Goal: Transaction & Acquisition: Obtain resource

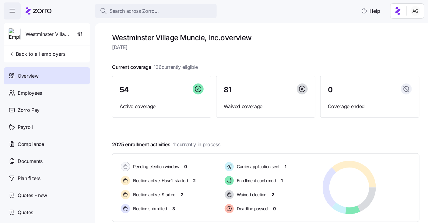
scroll to position [87, 0]
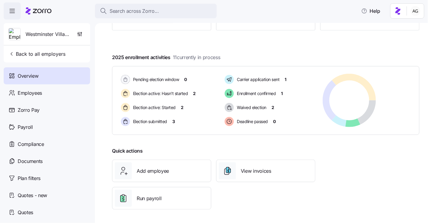
click at [39, 9] on icon at bounding box center [42, 11] width 19 height 4
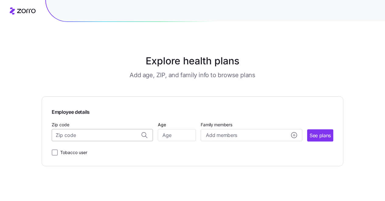
click at [112, 137] on input "Zip code" at bounding box center [102, 135] width 101 height 12
type input "11222"
click at [176, 137] on input "Age" at bounding box center [177, 135] width 38 height 12
type input "6"
type input "64"
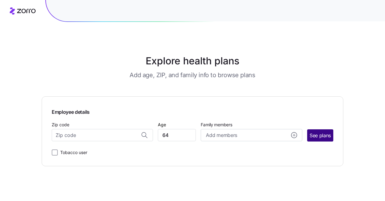
click at [323, 135] on span "See plans" at bounding box center [320, 135] width 21 height 8
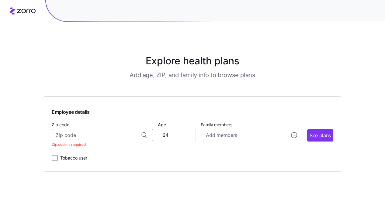
click at [107, 139] on input "Zip code" at bounding box center [102, 135] width 101 height 12
click at [109, 149] on span "11222, Kings County, NY" at bounding box center [101, 151] width 85 height 8
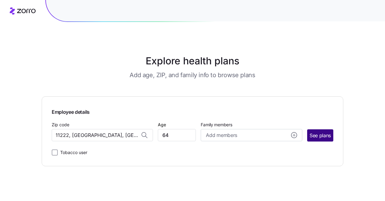
type input "11222, Kings County, NY"
click at [315, 134] on span "See plans" at bounding box center [320, 135] width 21 height 8
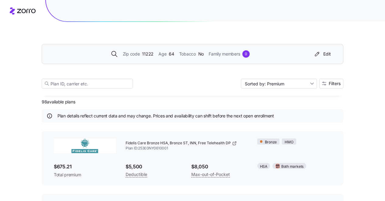
scroll to position [4, 0]
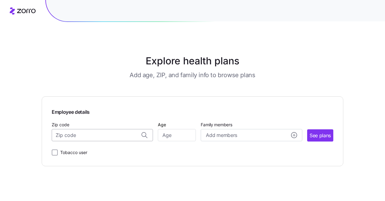
click at [105, 135] on input "Zip code" at bounding box center [102, 135] width 101 height 12
type input "1"
click at [114, 153] on span "11692, Queens County, NY" at bounding box center [101, 151] width 85 height 8
type input "11692, Queens County, NY"
click at [170, 136] on input "Age" at bounding box center [177, 135] width 38 height 12
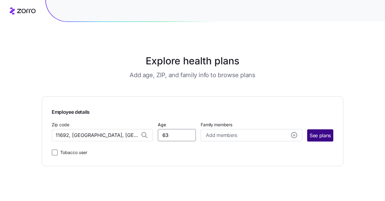
type input "63"
click at [326, 138] on span "See plans" at bounding box center [320, 135] width 21 height 8
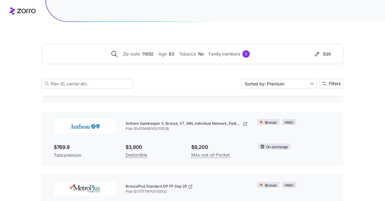
scroll to position [577, 0]
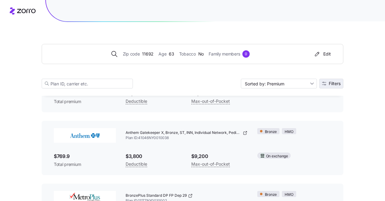
click at [330, 82] on span "Filters" at bounding box center [335, 83] width 12 height 4
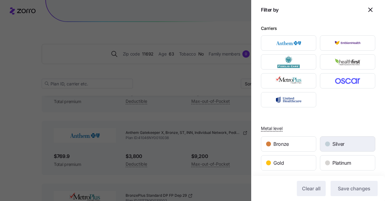
click at [337, 140] on div "Silver" at bounding box center [347, 143] width 55 height 15
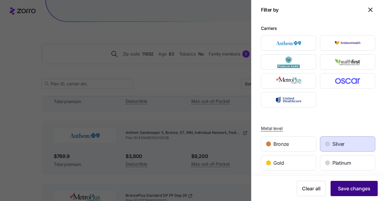
click at [344, 190] on span "Save changes" at bounding box center [354, 187] width 33 height 7
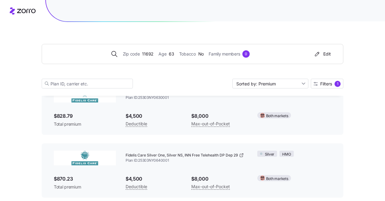
scroll to position [0, 0]
